Goal: Check status

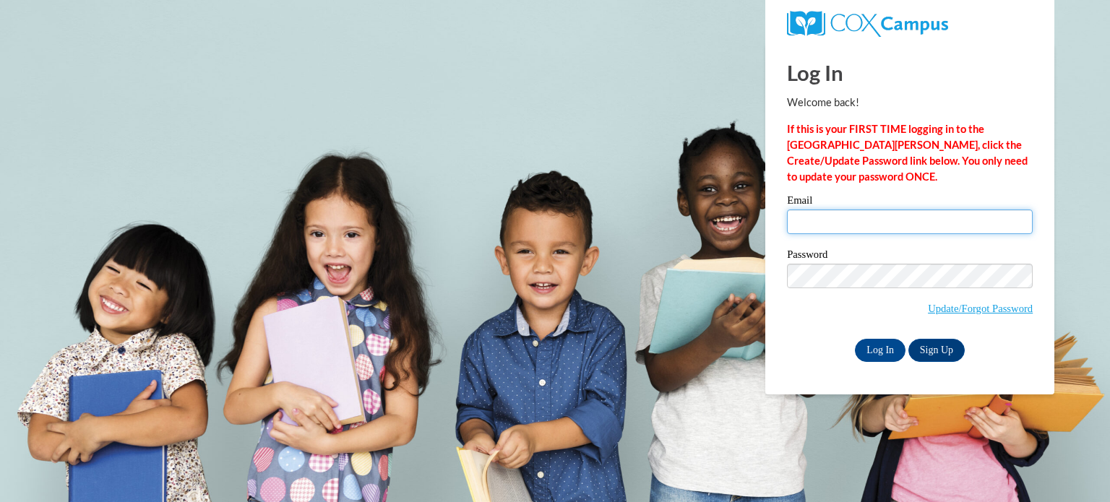
click at [825, 210] on input "Email" at bounding box center [910, 222] width 246 height 25
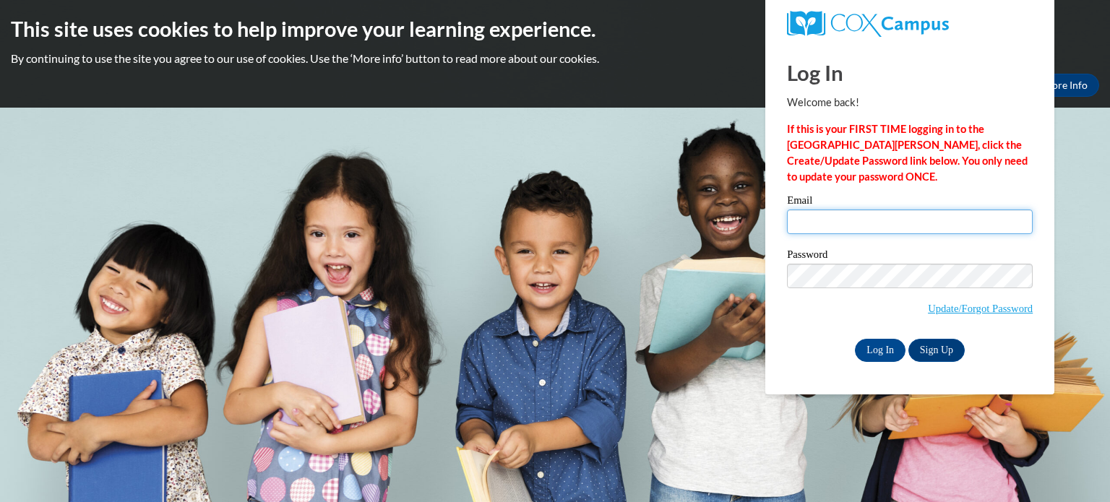
type input "linneadchase@gmail.com"
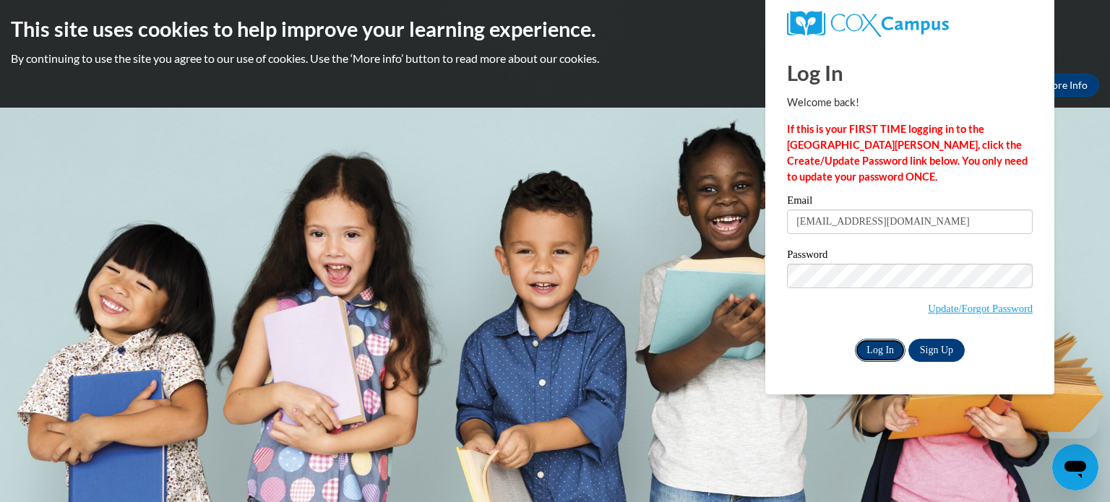
click at [883, 360] on input "Log In" at bounding box center [880, 350] width 51 height 23
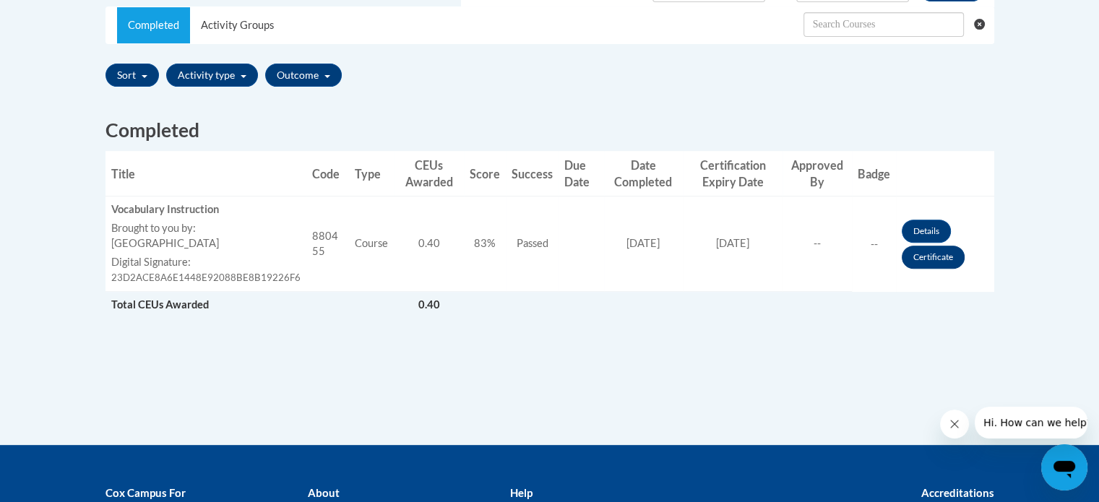
scroll to position [474, 0]
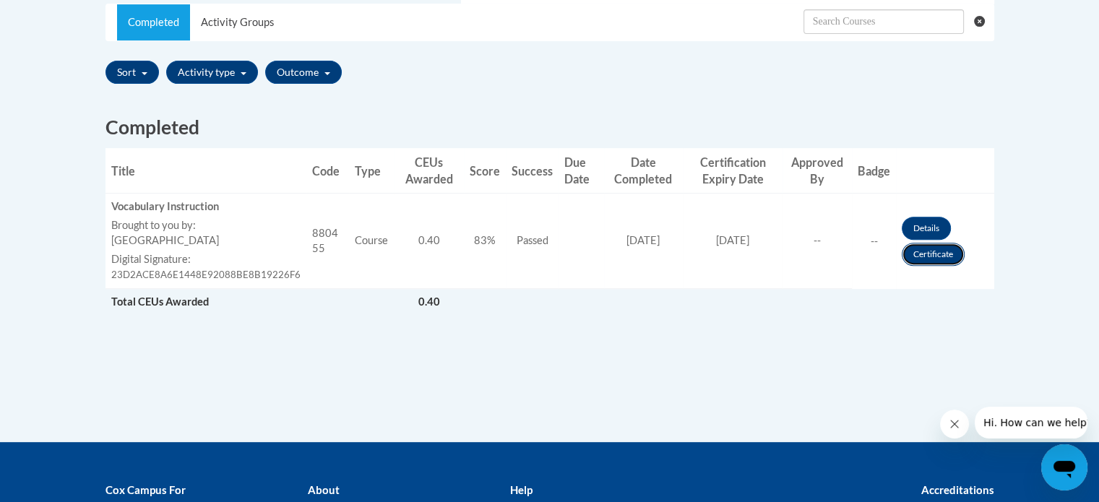
click at [952, 265] on link "Certificate" at bounding box center [933, 254] width 63 height 23
